Goal: Task Accomplishment & Management: Manage account settings

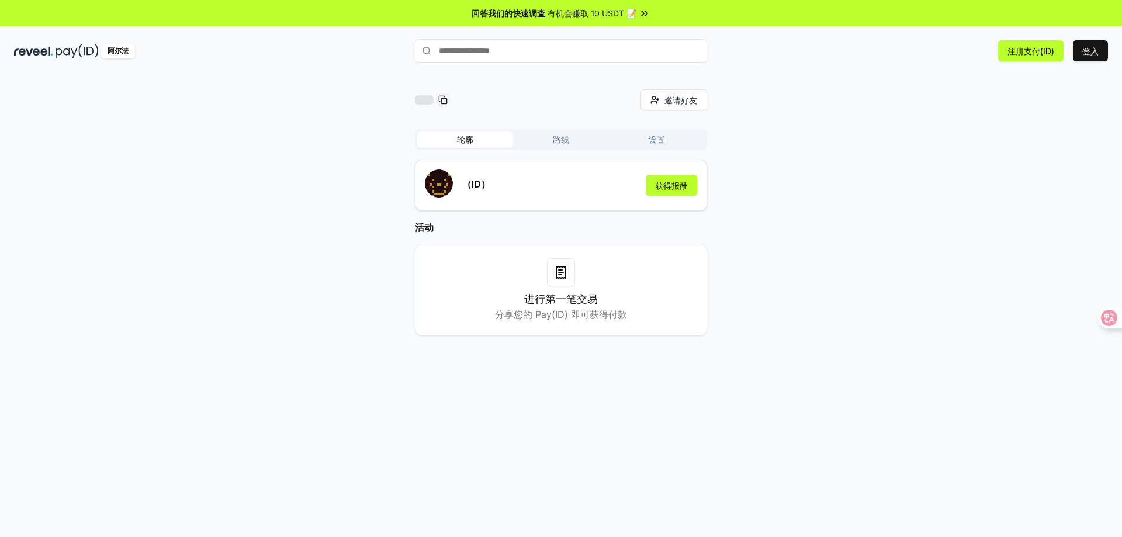
click at [563, 143] on font "路线" at bounding box center [561, 139] width 16 height 10
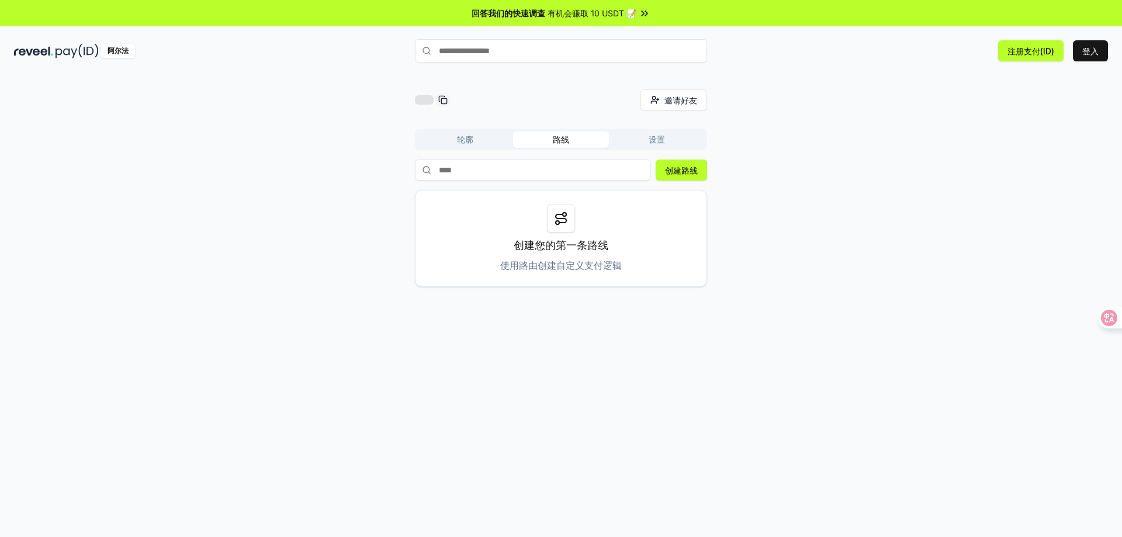
click at [455, 147] on button "轮廓" at bounding box center [465, 140] width 96 height 16
